Goal: Information Seeking & Learning: Learn about a topic

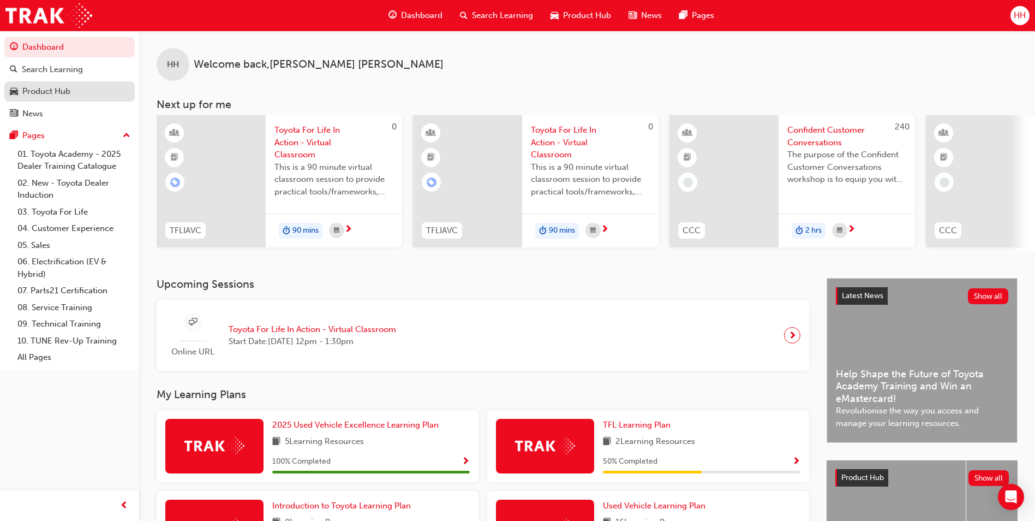
click at [45, 94] on div "Product Hub" at bounding box center [46, 91] width 48 height 13
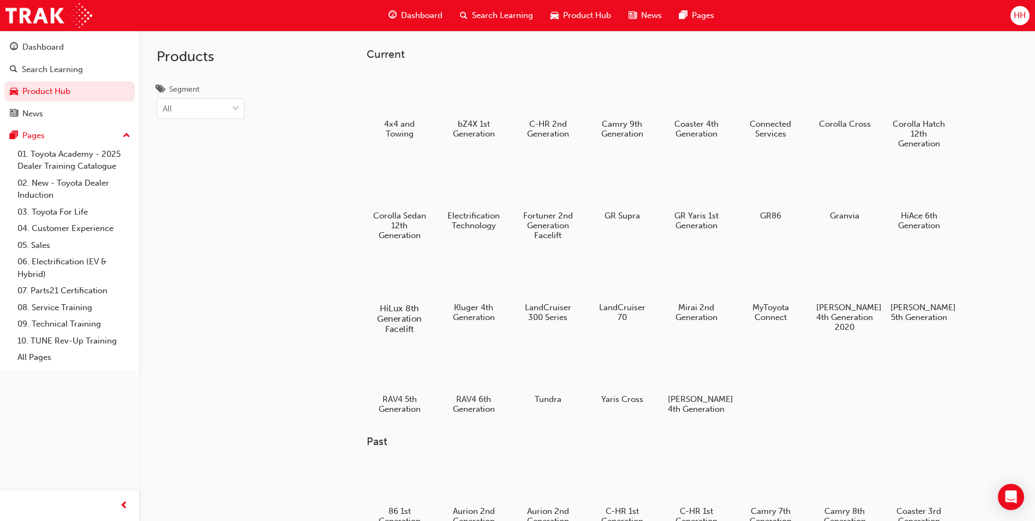
click at [406, 296] on div at bounding box center [399, 277] width 61 height 44
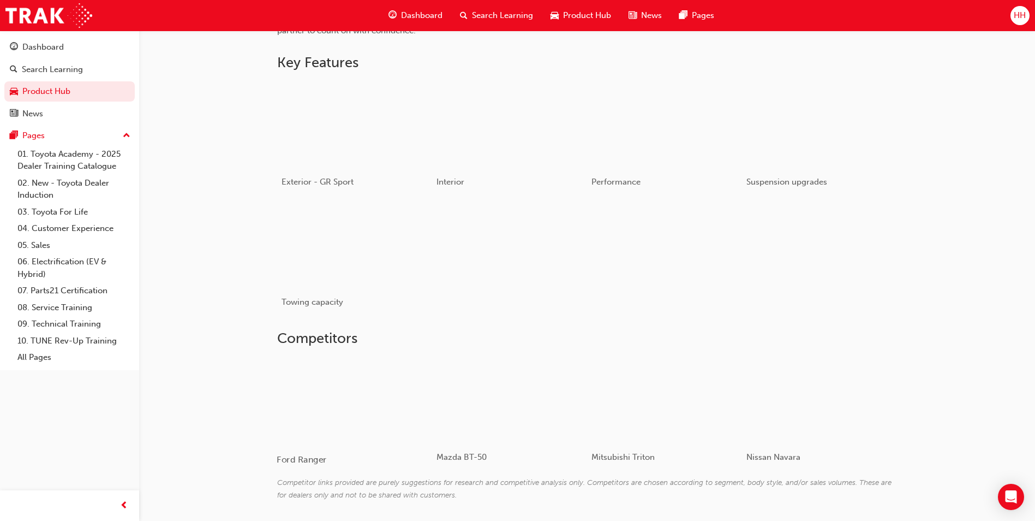
scroll to position [546, 0]
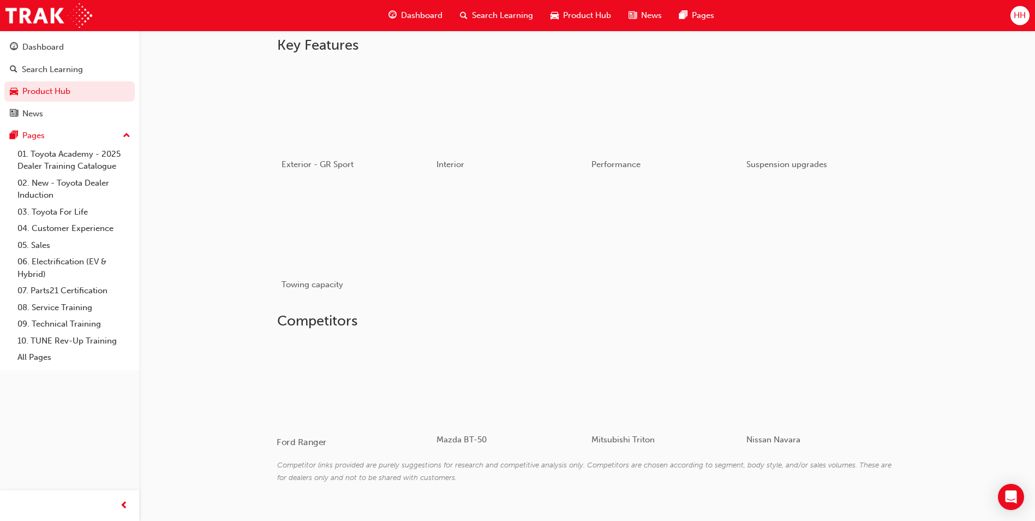
click at [365, 397] on div at bounding box center [342, 382] width 130 height 87
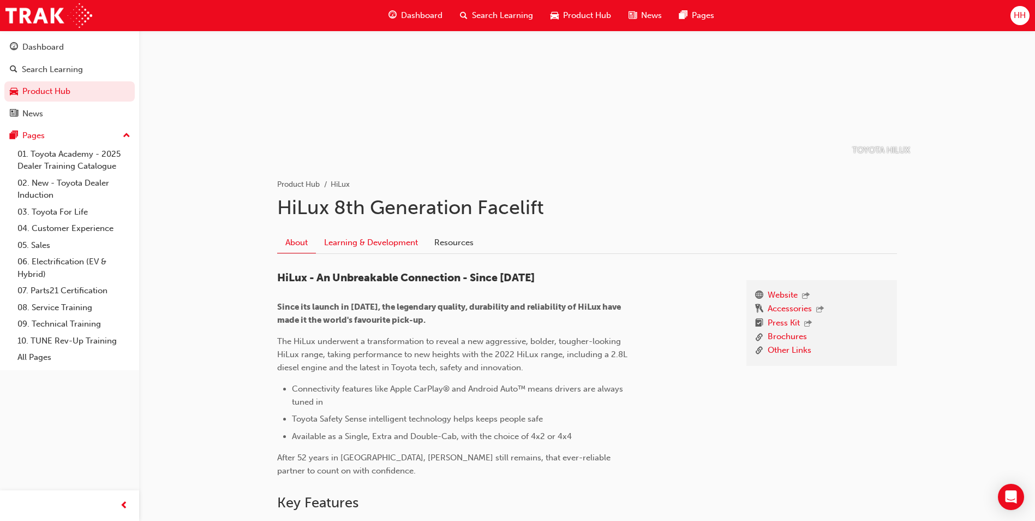
scroll to position [80, 0]
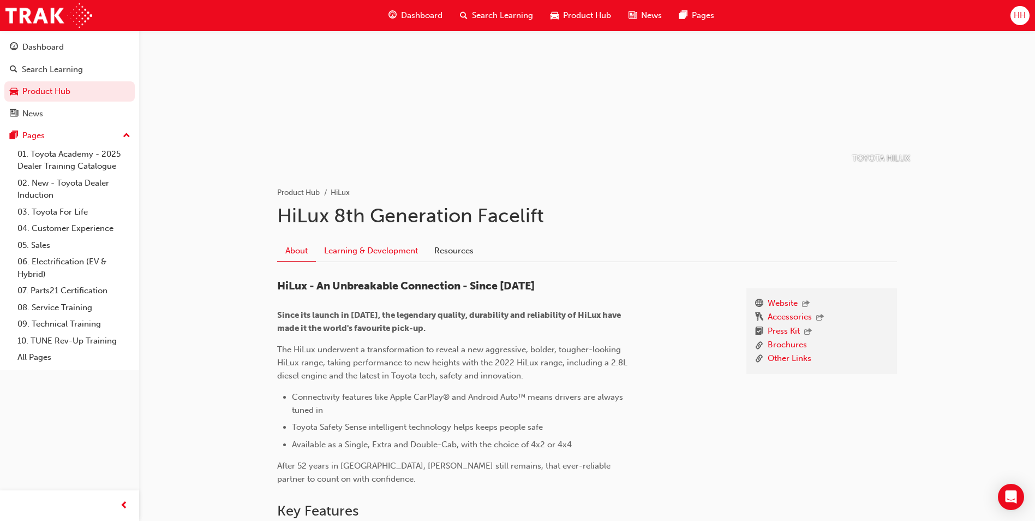
click at [387, 244] on link "Learning & Development" at bounding box center [371, 250] width 110 height 21
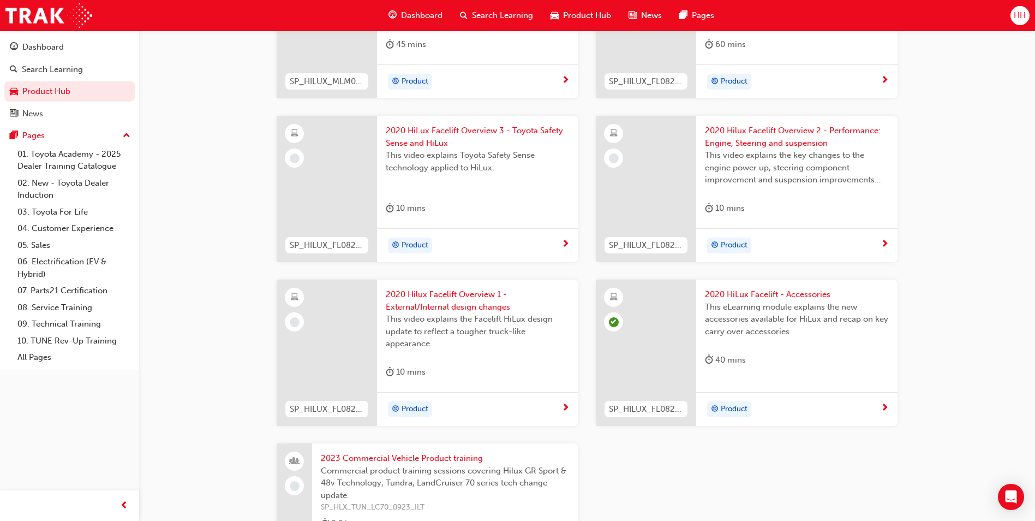
scroll to position [1505, 0]
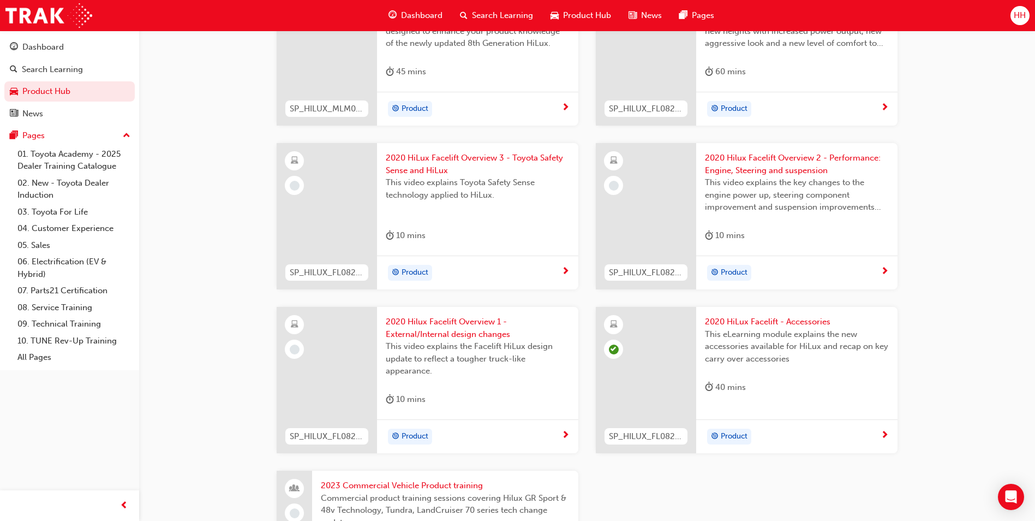
click at [778, 433] on div "Product" at bounding box center [793, 436] width 176 height 16
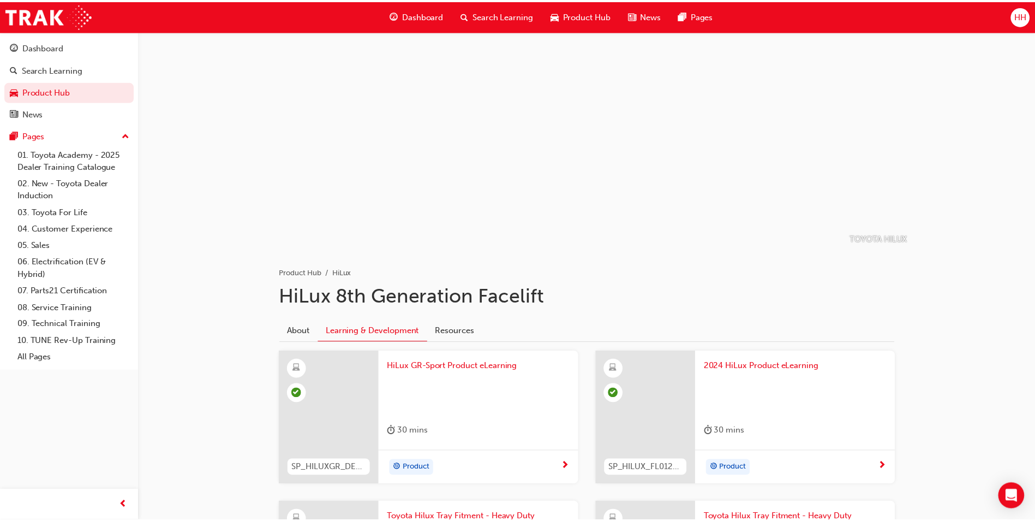
scroll to position [1505, 0]
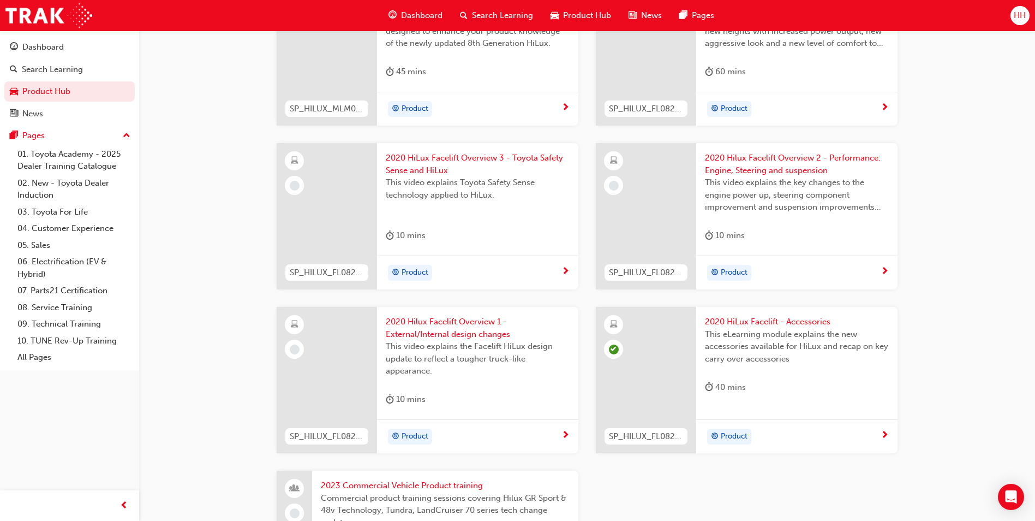
click at [452, 432] on div "Product" at bounding box center [474, 436] width 176 height 16
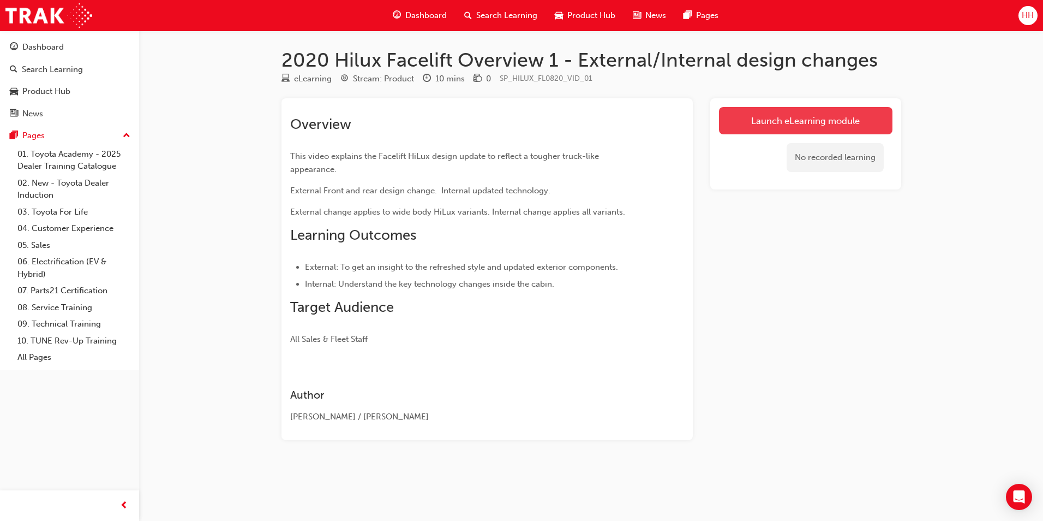
click at [854, 112] on link "Launch eLearning module" at bounding box center [806, 120] width 174 height 27
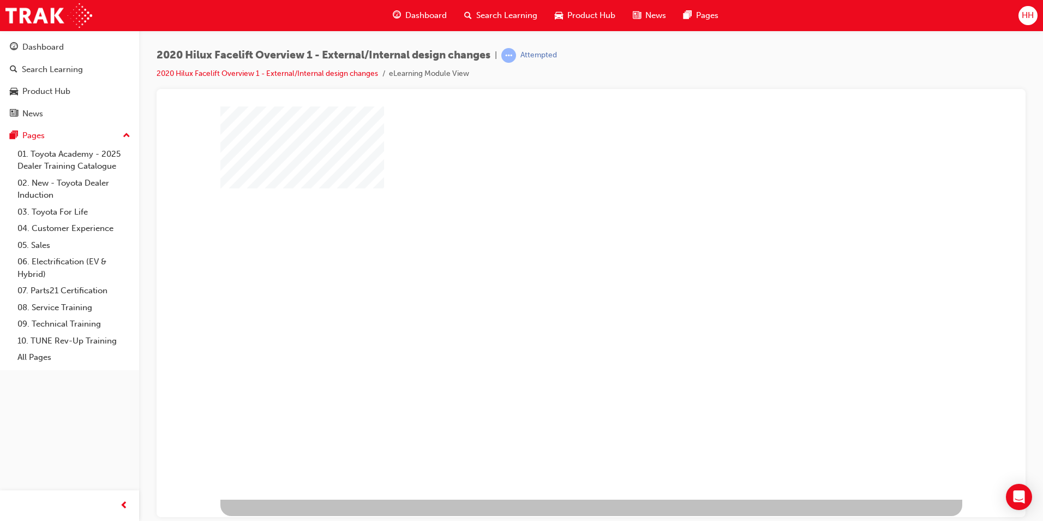
click at [938, 410] on div at bounding box center [591, 302] width 742 height 393
click at [560, 271] on div "play" at bounding box center [560, 271] width 0 height 0
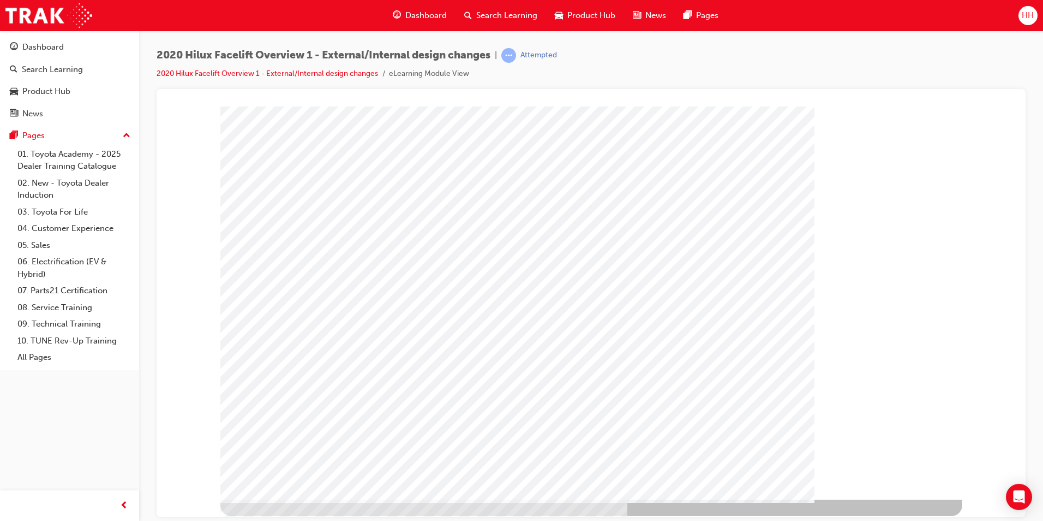
drag, startPoint x: 519, startPoint y: 312, endPoint x: 690, endPoint y: 351, distance: 175.4
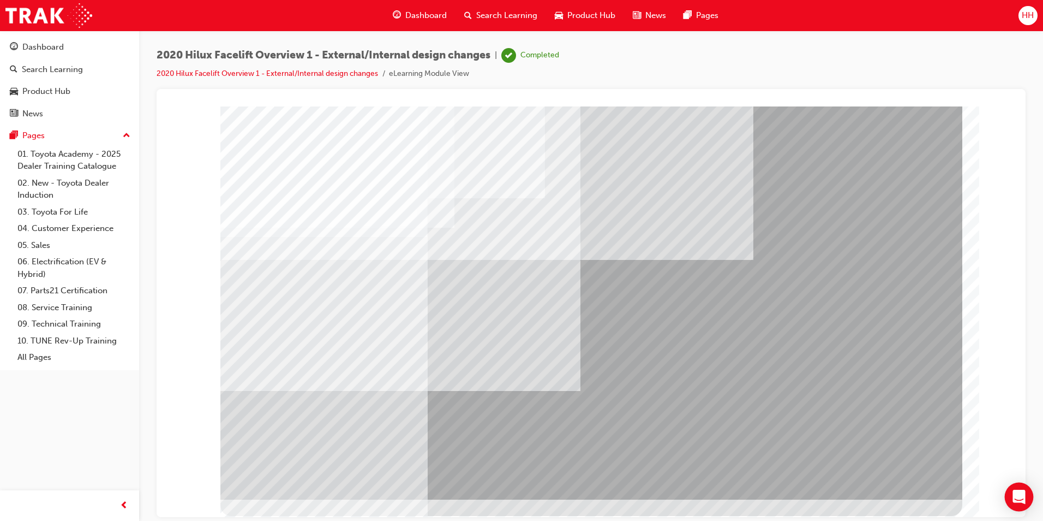
click at [1028, 488] on div "Open Intercom Messenger" at bounding box center [1019, 496] width 29 height 29
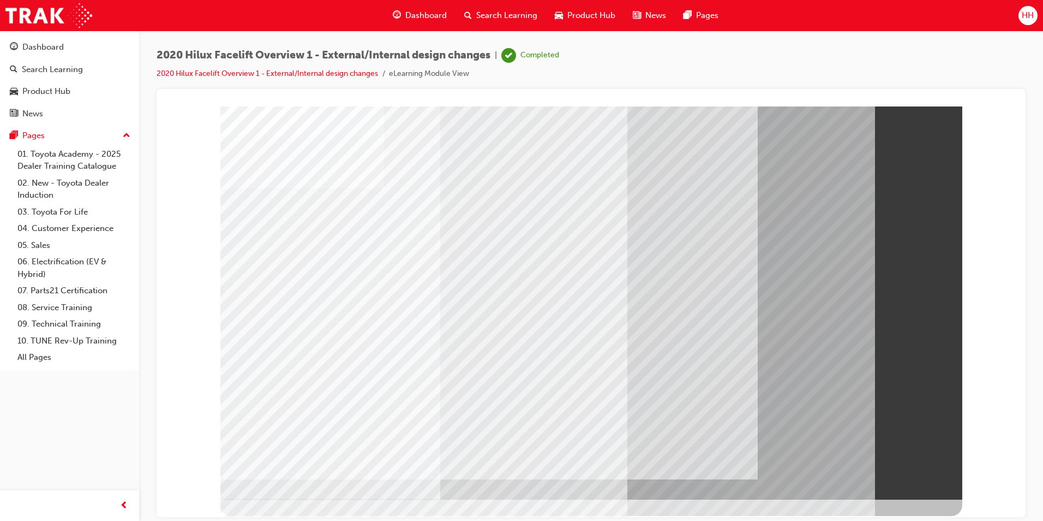
click at [580, 14] on span "Product Hub" at bounding box center [591, 15] width 48 height 13
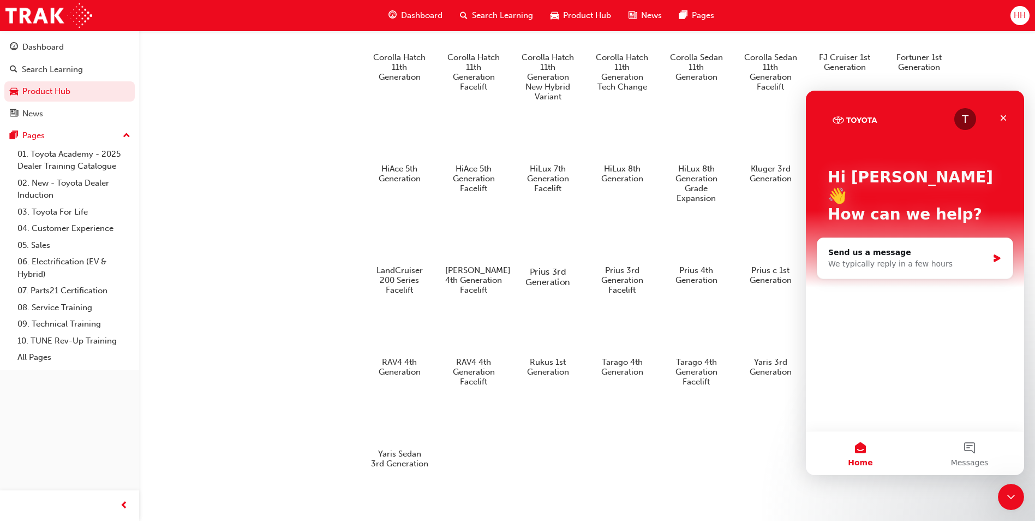
scroll to position [546, 0]
click at [1008, 116] on div "Close" at bounding box center [1004, 118] width 20 height 20
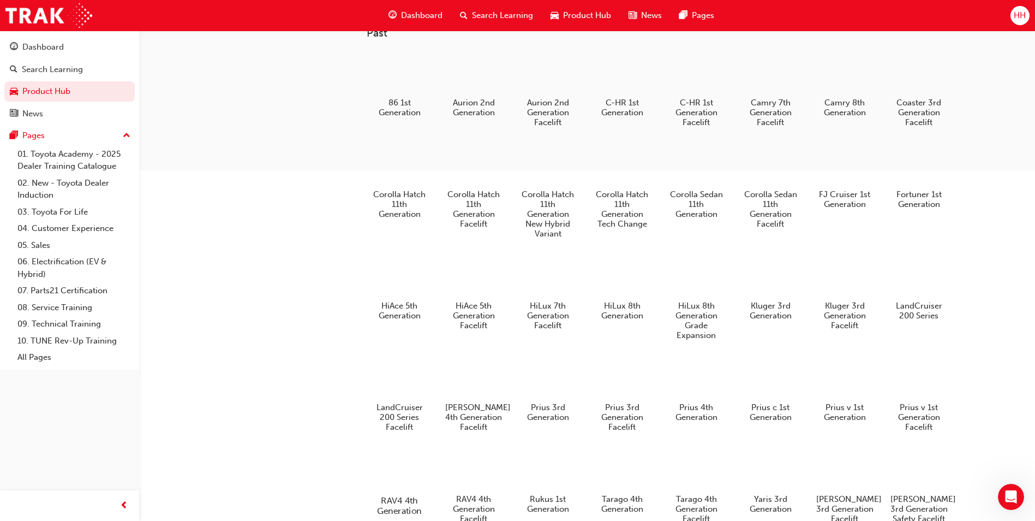
scroll to position [405, 0]
click at [410, 397] on div at bounding box center [399, 379] width 61 height 44
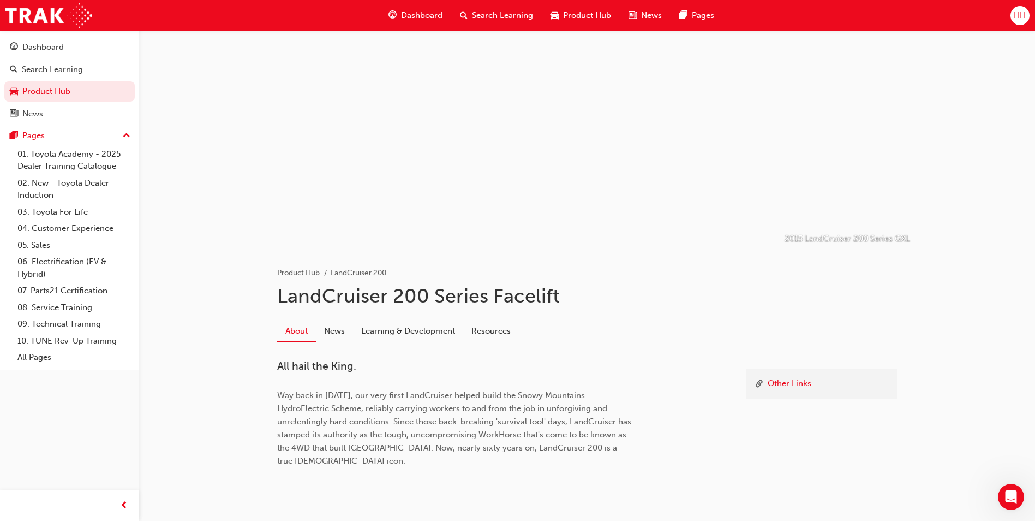
scroll to position [21, 0]
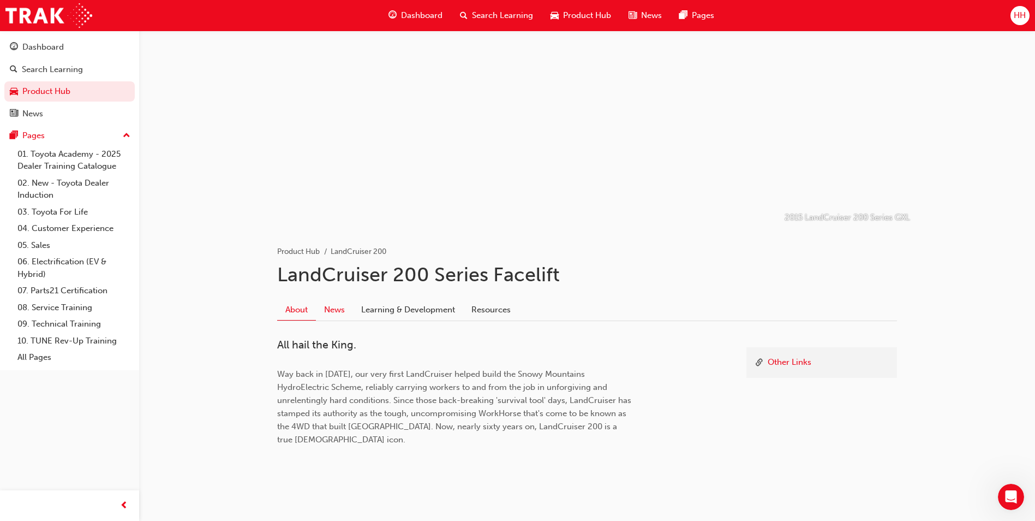
click at [345, 304] on link "News" at bounding box center [334, 309] width 37 height 21
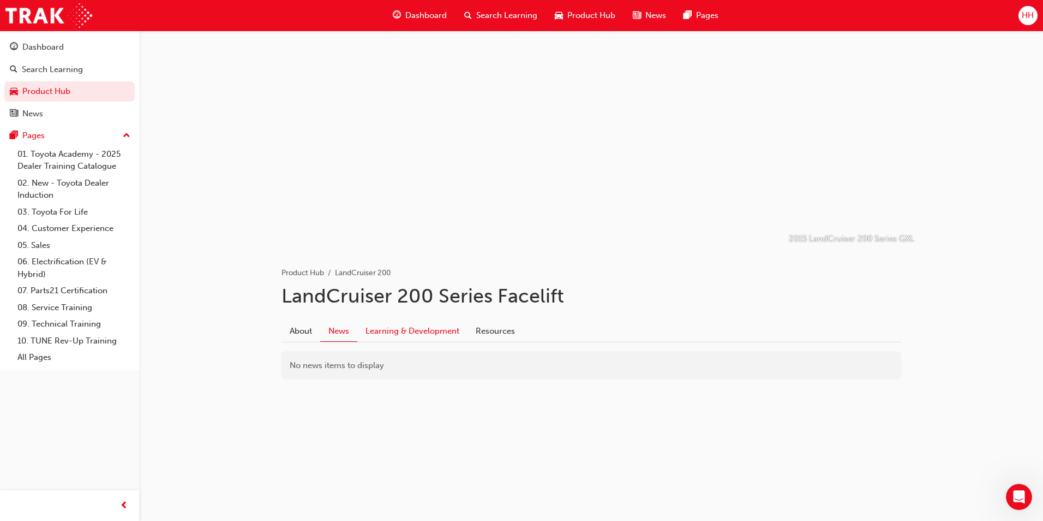
click at [434, 329] on link "Learning & Development" at bounding box center [412, 330] width 110 height 21
click at [497, 332] on link "Resources" at bounding box center [496, 330] width 56 height 21
click at [309, 328] on link "About" at bounding box center [301, 330] width 39 height 21
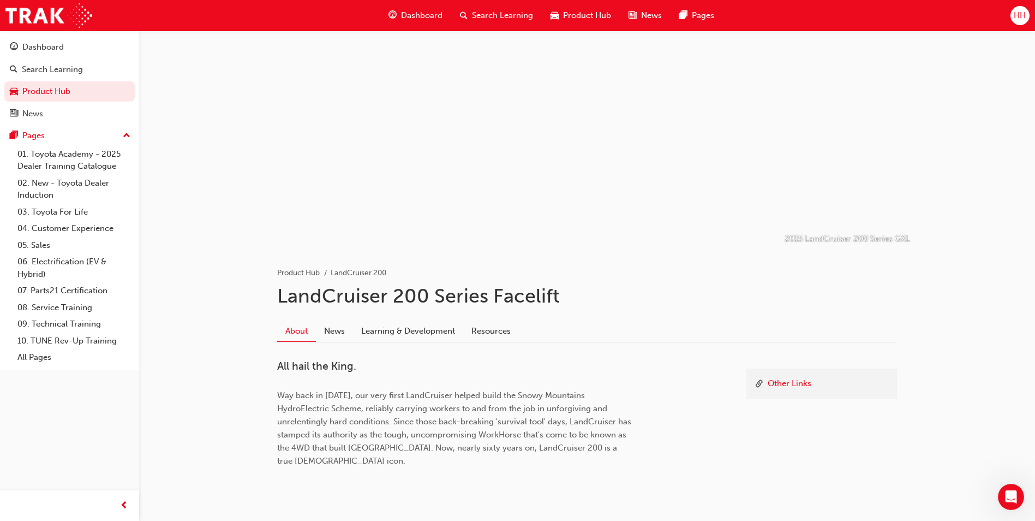
scroll to position [21, 0]
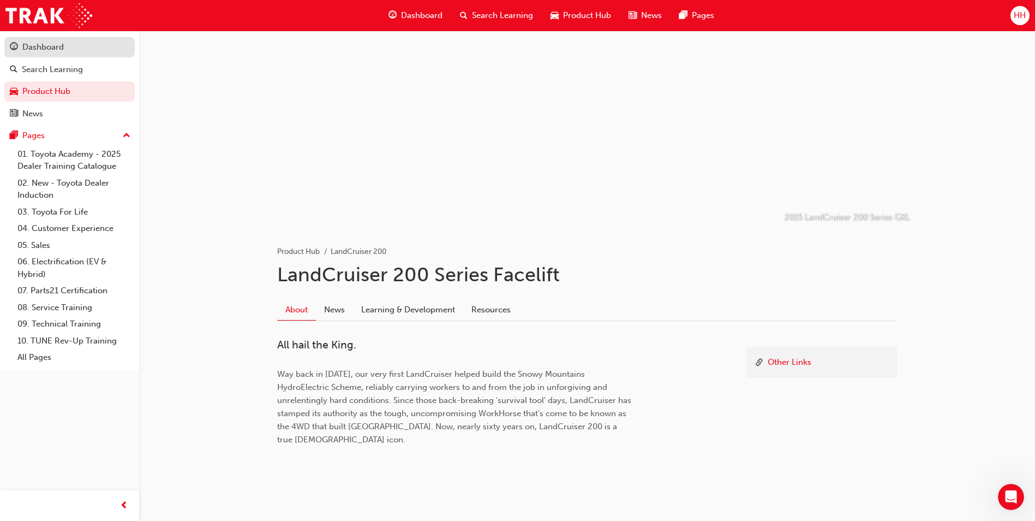
click at [80, 50] on div "Dashboard" at bounding box center [69, 47] width 119 height 14
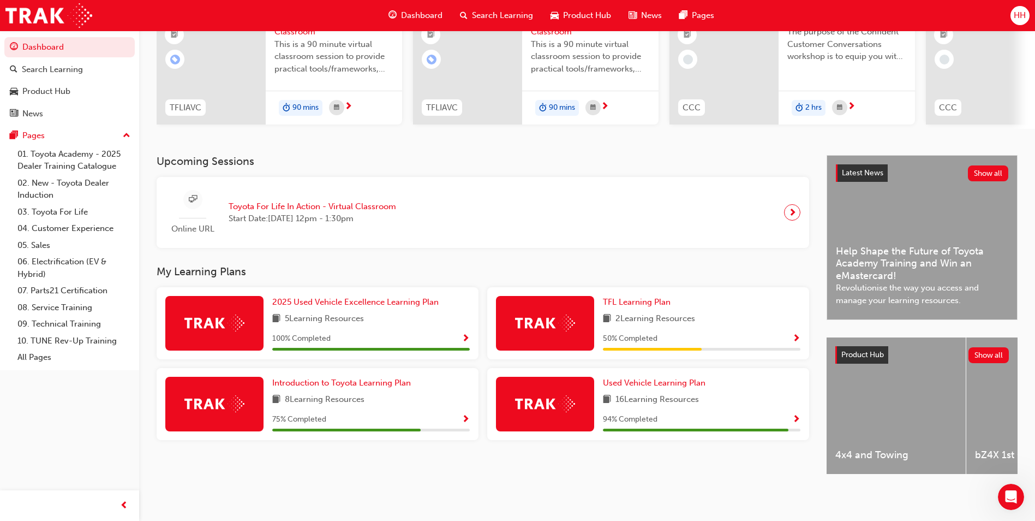
scroll to position [131, 0]
click at [642, 380] on span "Used Vehicle Learning Plan" at bounding box center [654, 383] width 103 height 10
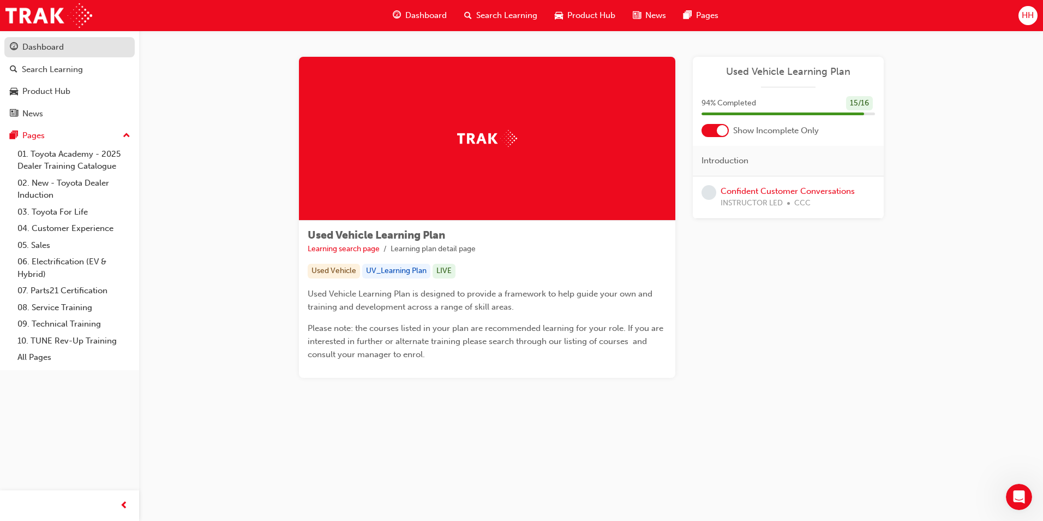
click at [53, 47] on div "Dashboard" at bounding box center [42, 47] width 41 height 13
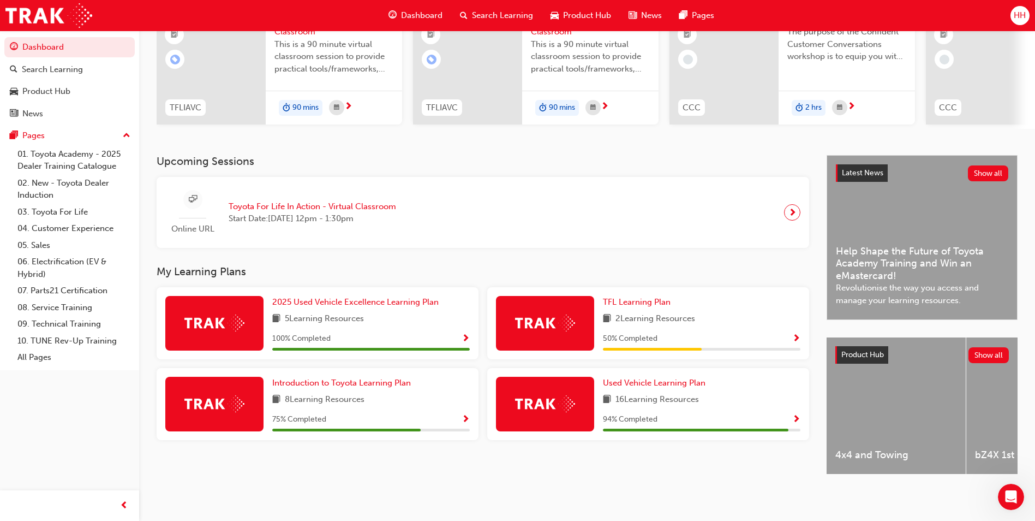
scroll to position [131, 0]
click at [93, 90] on div "Product Hub" at bounding box center [69, 92] width 119 height 14
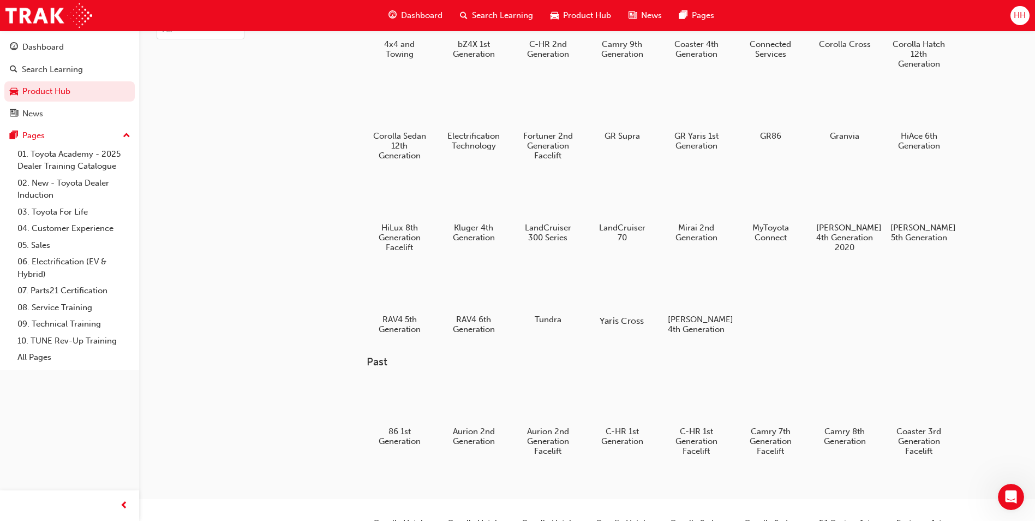
scroll to position [77, 0]
click at [624, 292] on div at bounding box center [622, 291] width 61 height 43
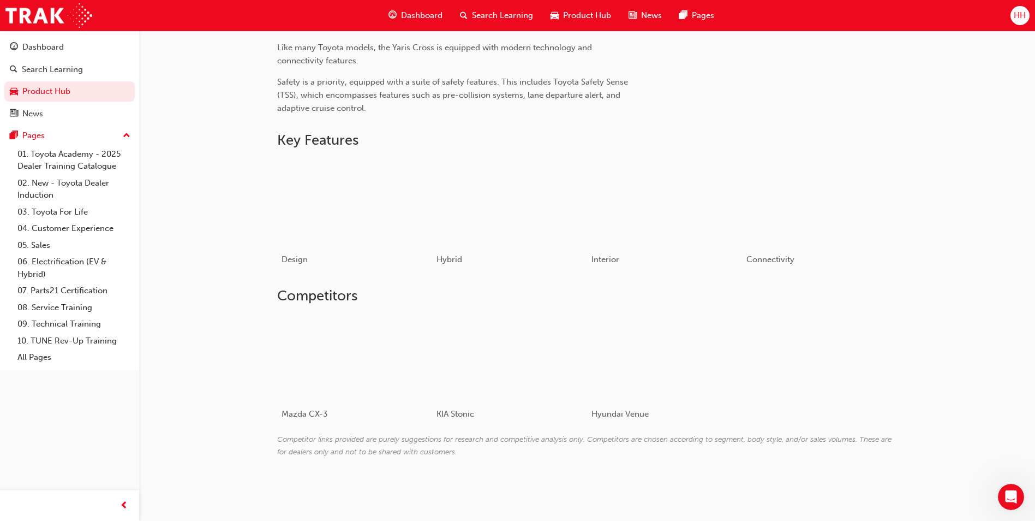
scroll to position [224, 0]
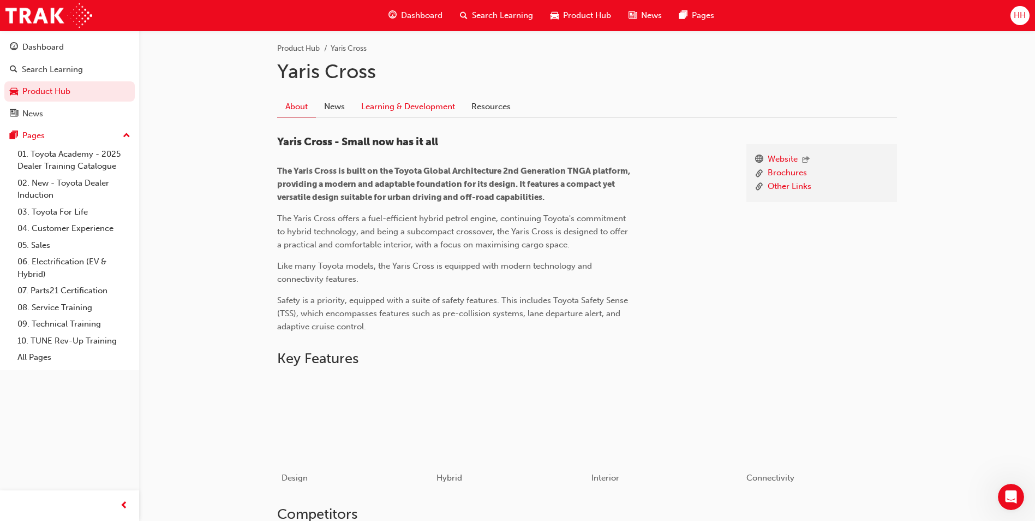
click at [392, 113] on link "Learning & Development" at bounding box center [408, 106] width 110 height 21
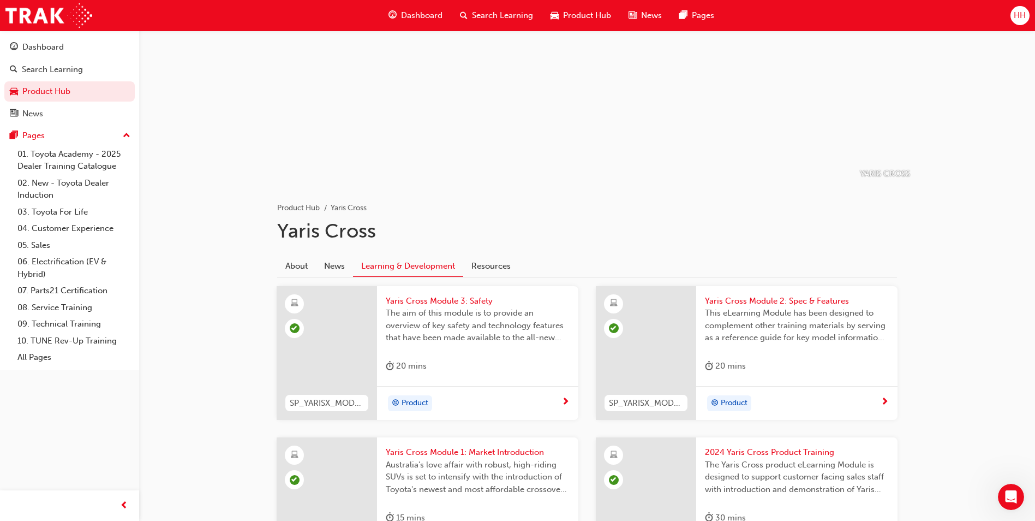
scroll to position [32, 0]
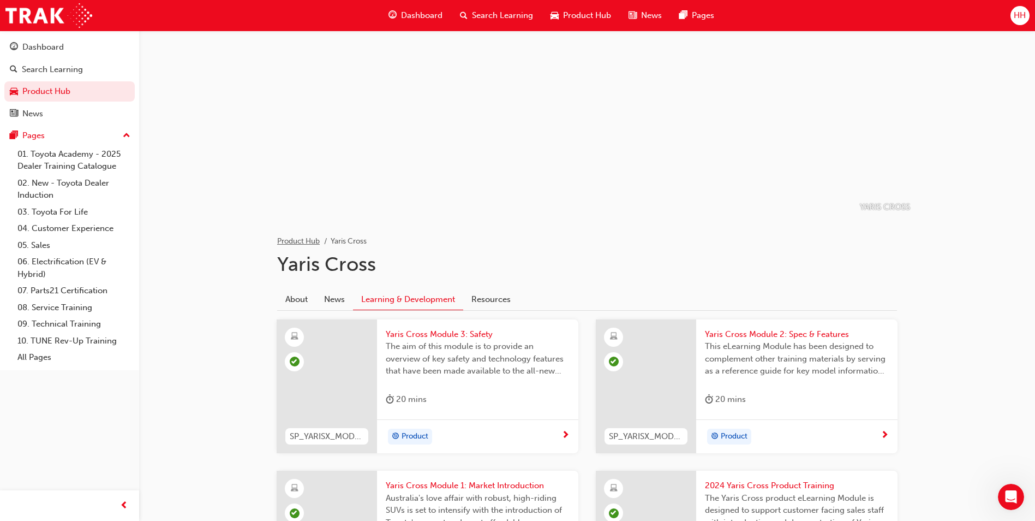
click at [310, 239] on link "Product Hub" at bounding box center [298, 240] width 43 height 9
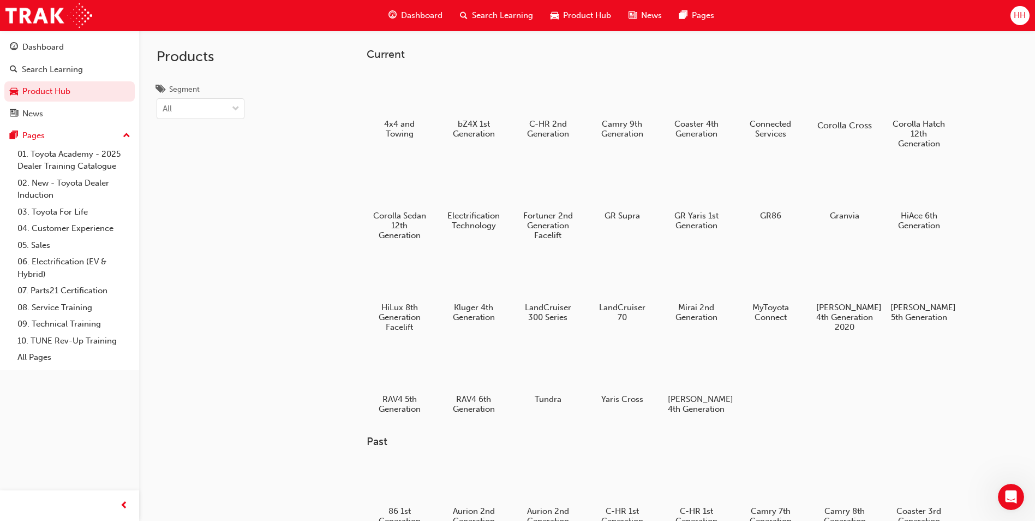
click at [823, 97] on div at bounding box center [845, 94] width 61 height 44
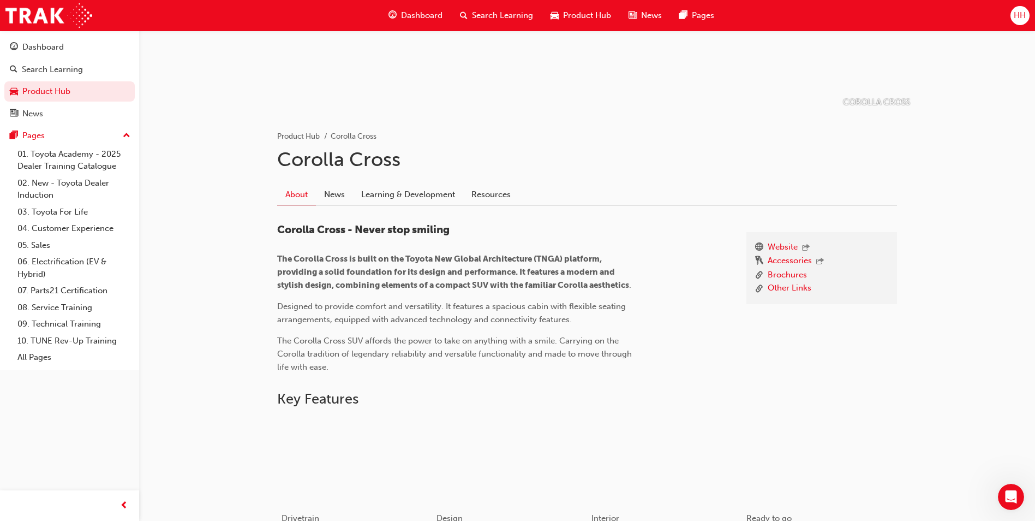
scroll to position [135, 0]
click at [394, 192] on link "Learning & Development" at bounding box center [408, 195] width 110 height 21
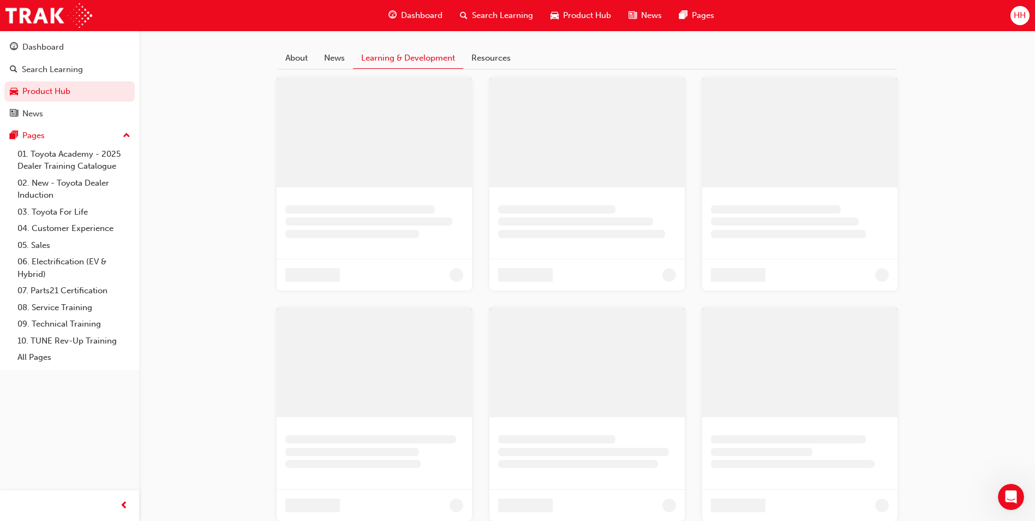
scroll to position [44, 0]
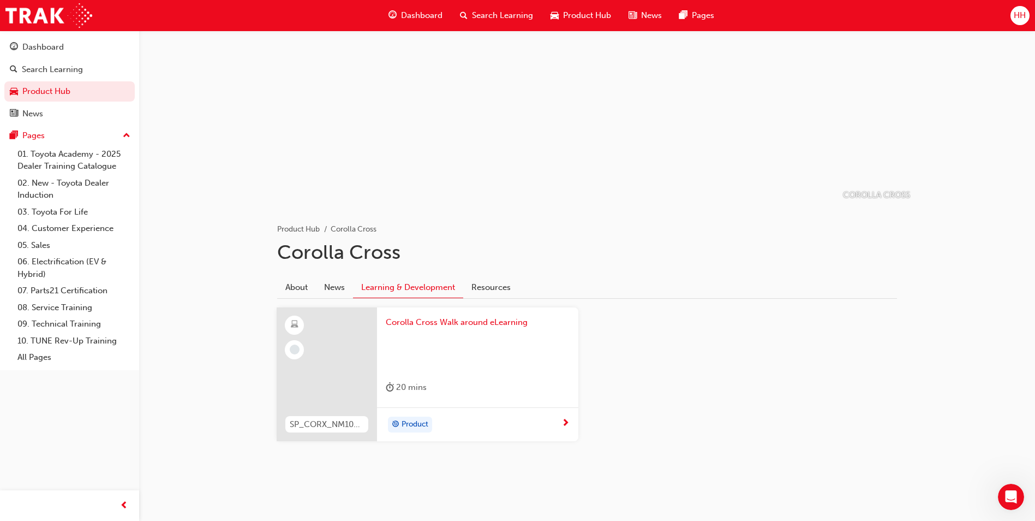
click at [475, 323] on span "Corolla Cross Walk around eLearning" at bounding box center [478, 322] width 184 height 13
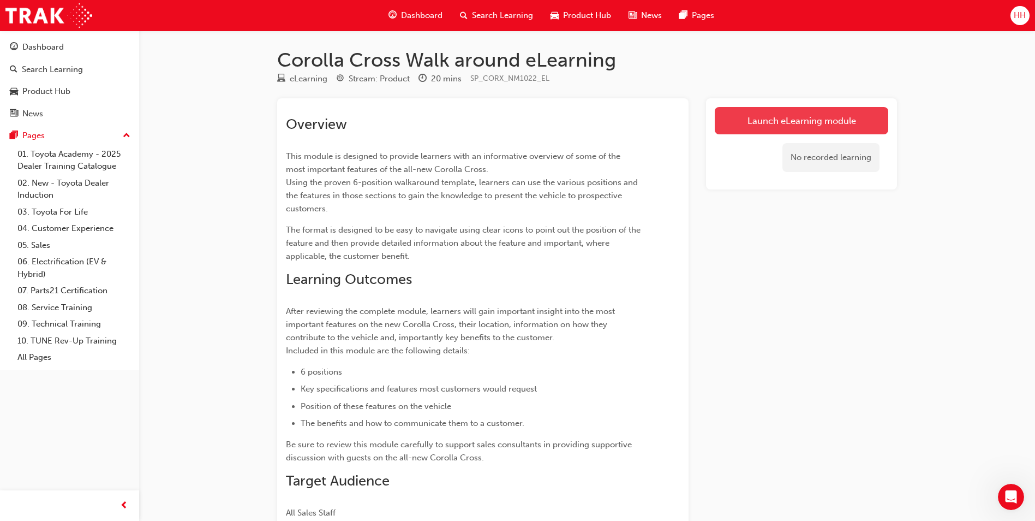
click at [874, 108] on link "Launch eLearning module" at bounding box center [802, 120] width 174 height 27
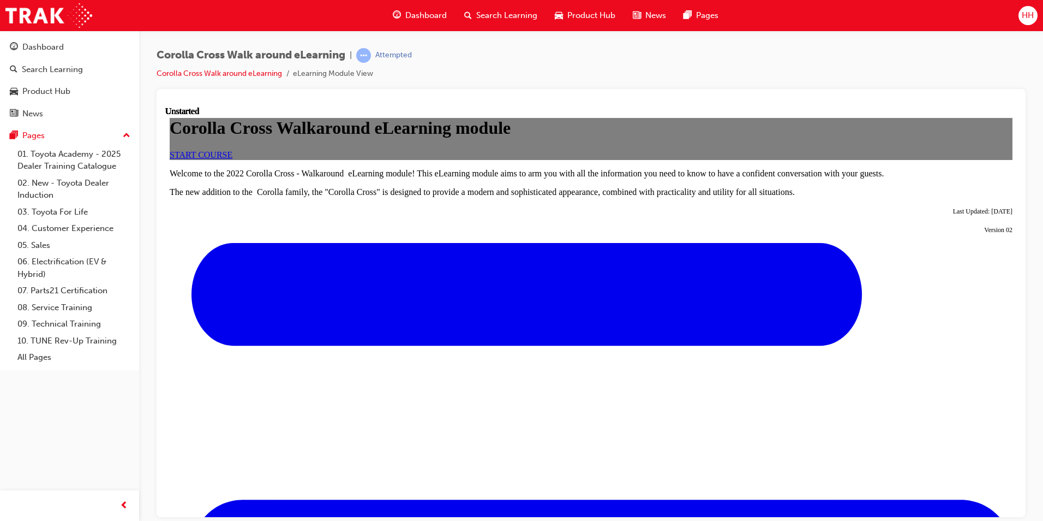
click at [232, 159] on link "START COURSE" at bounding box center [201, 153] width 63 height 9
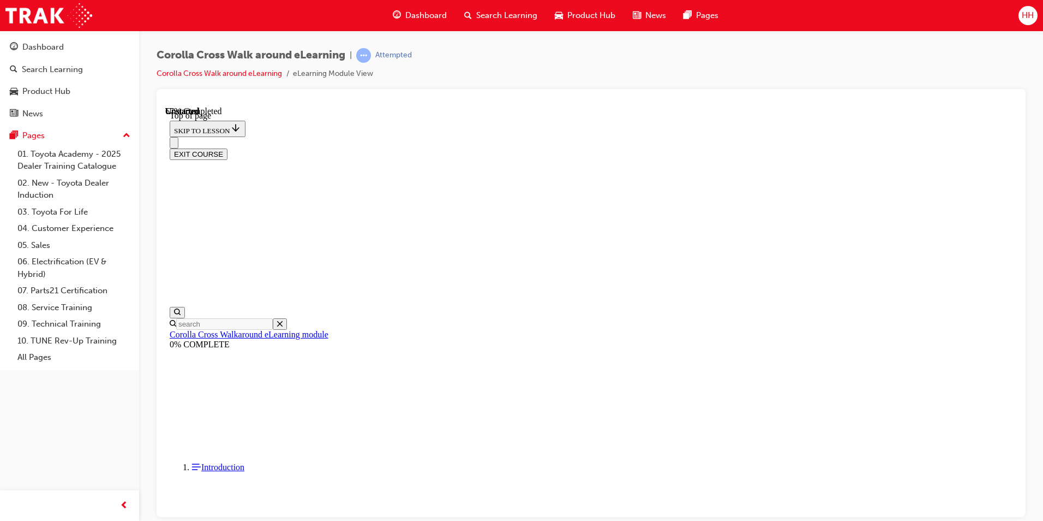
scroll to position [634, 0]
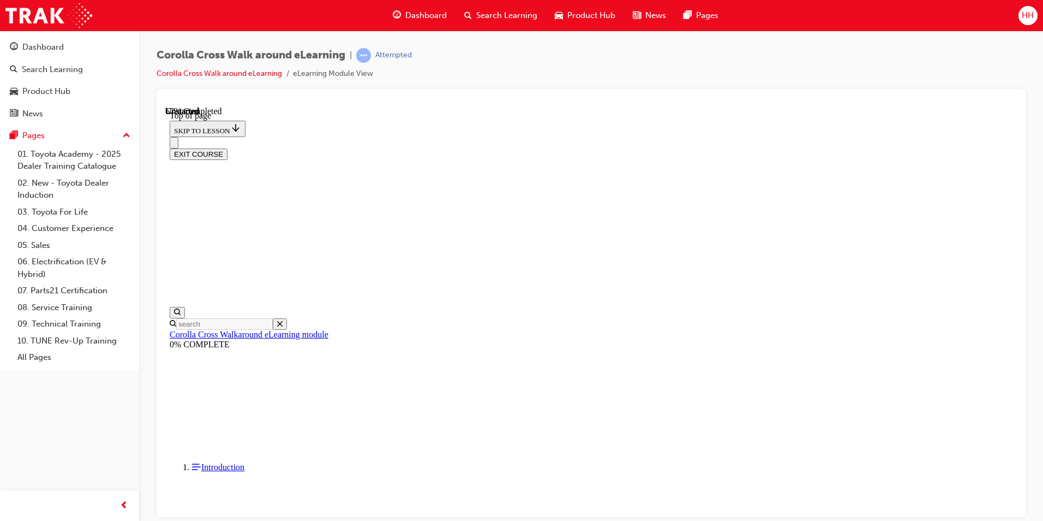
scroll to position [796, 0]
